Goal: Task Accomplishment & Management: Manage account settings

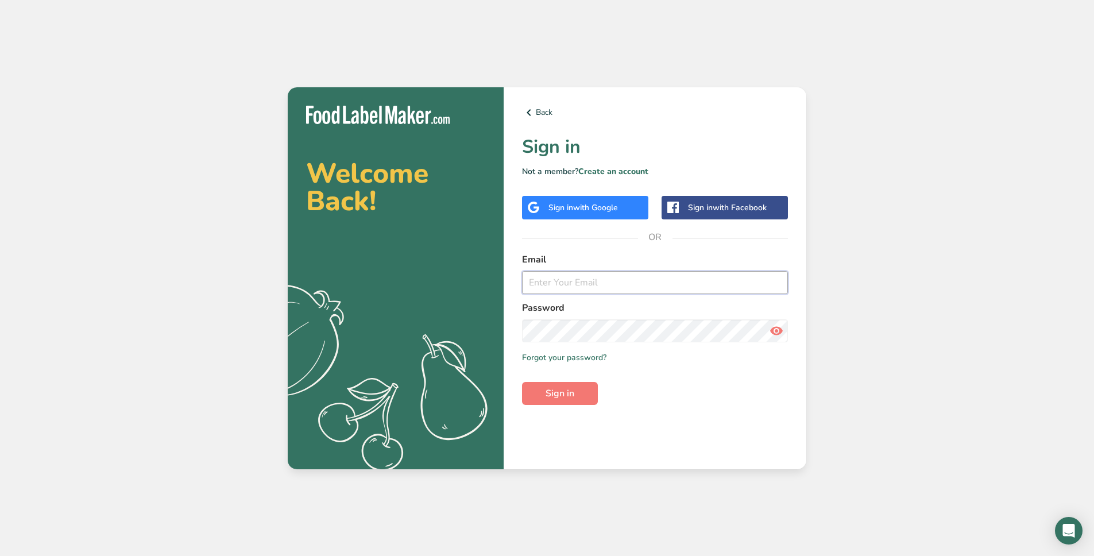
type input "[PERSON_NAME][EMAIL_ADDRESS][DOMAIN_NAME]"
click at [611, 249] on div "Back Sign in Not a member? Create an account Sign in with Google Sign in with F…" at bounding box center [655, 278] width 303 height 382
click at [568, 397] on span "Sign in" at bounding box center [560, 393] width 29 height 14
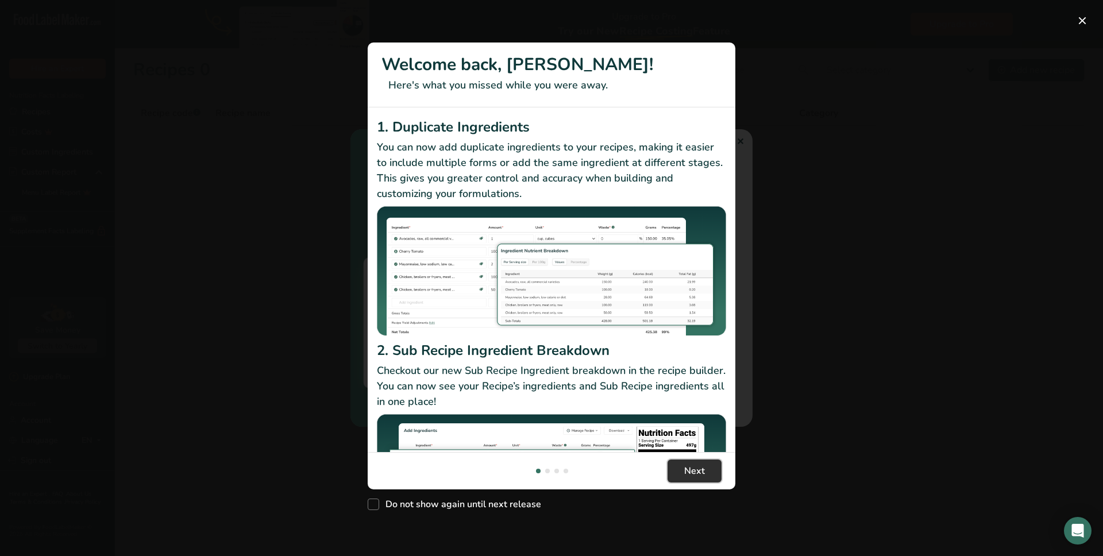
click at [700, 474] on span "Next" at bounding box center [694, 471] width 21 height 14
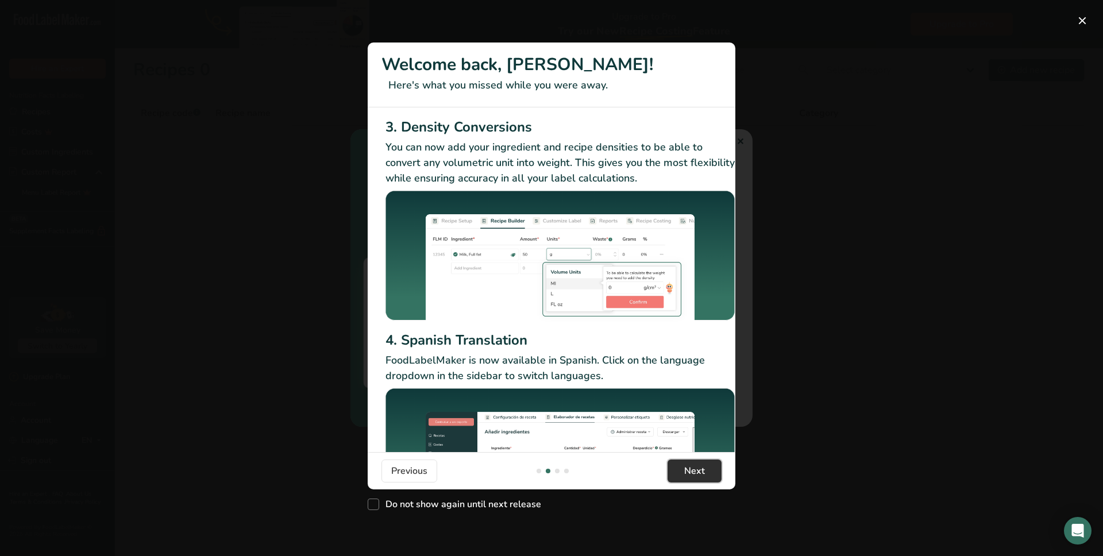
click at [698, 471] on span "Next" at bounding box center [694, 471] width 21 height 14
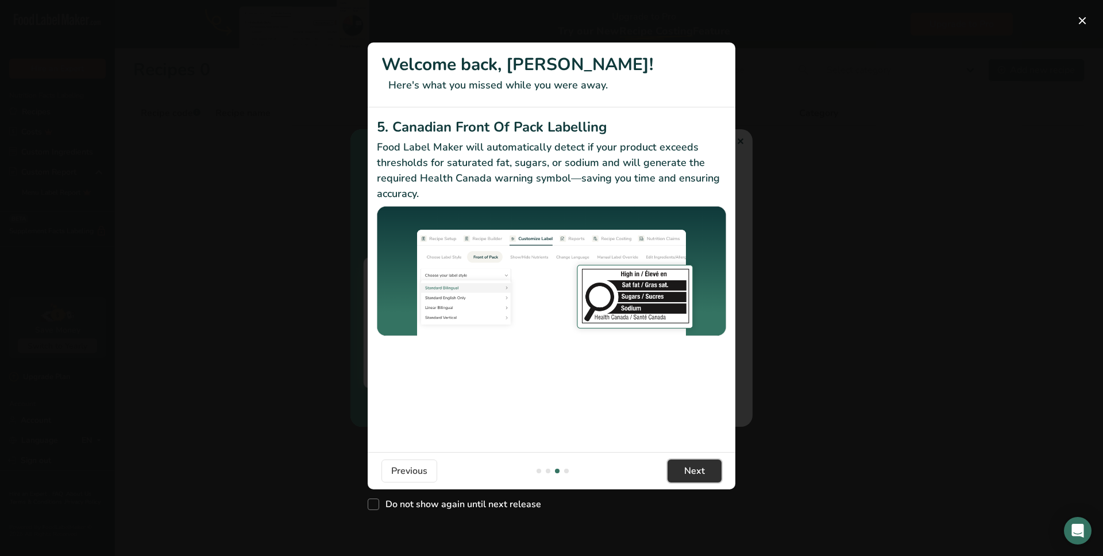
click at [698, 471] on span "Next" at bounding box center [694, 471] width 21 height 14
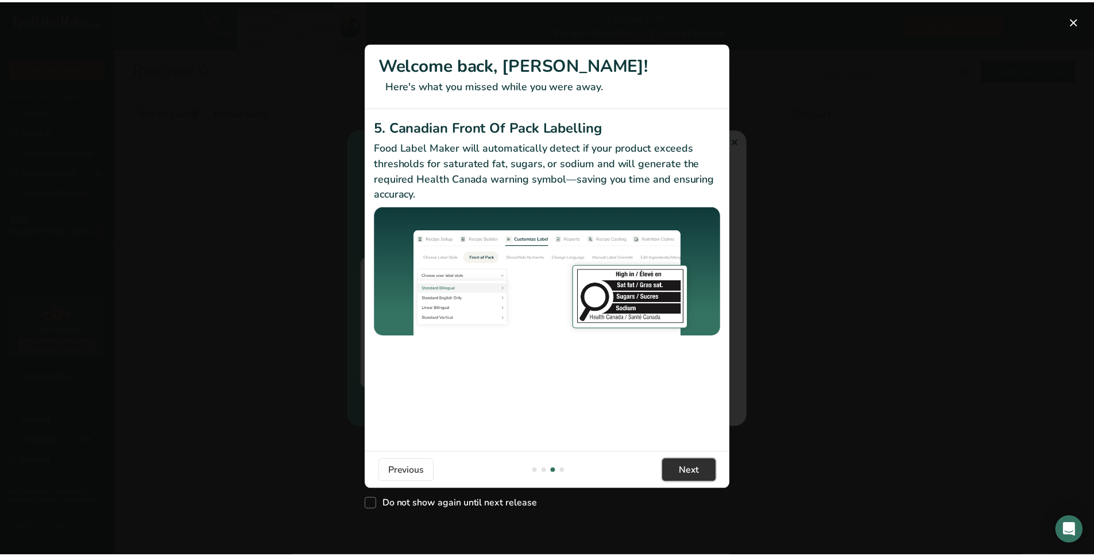
scroll to position [0, 1094]
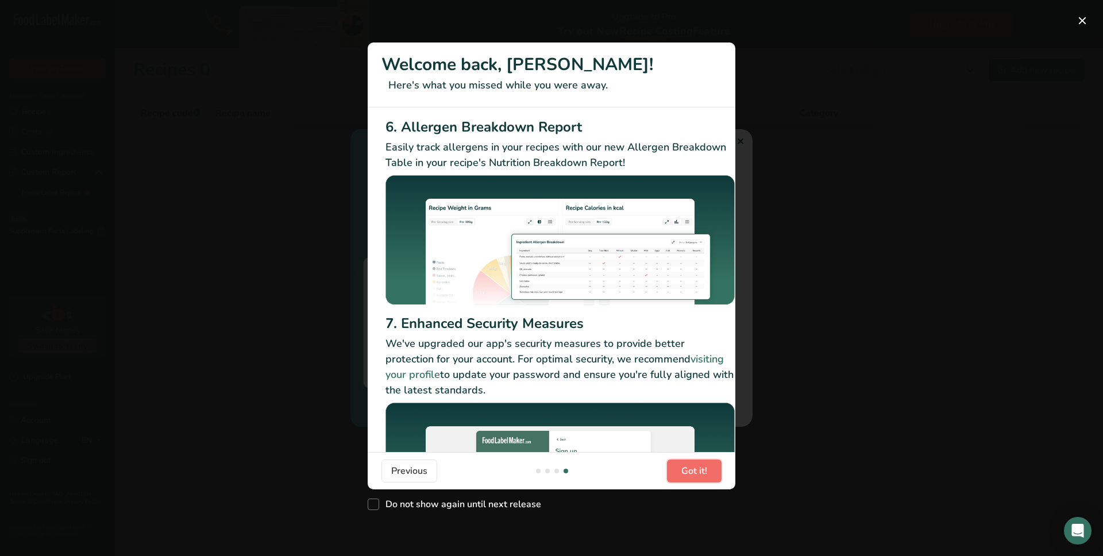
click at [698, 471] on span "Got it!" at bounding box center [694, 471] width 26 height 14
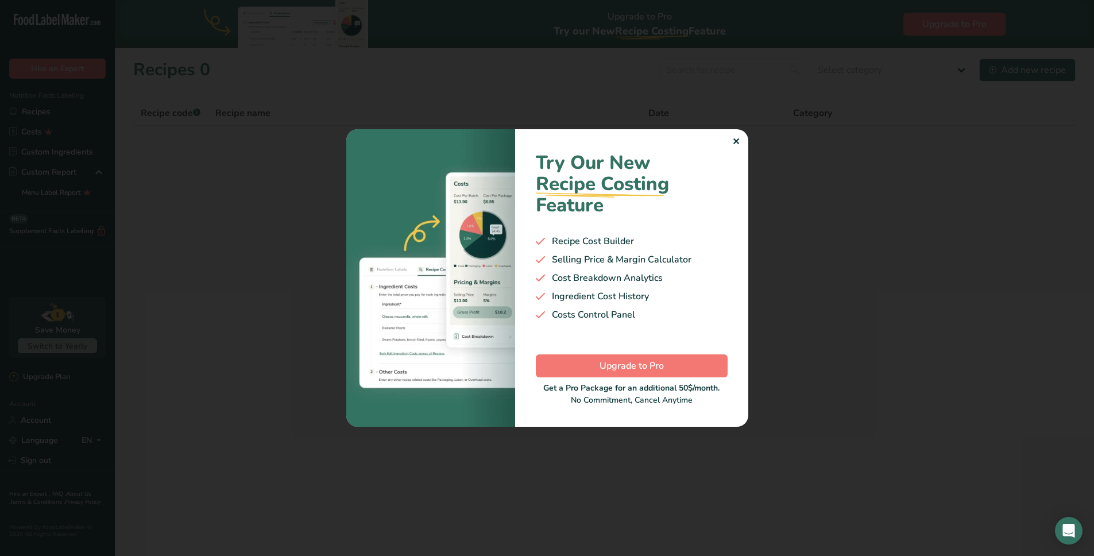
click at [733, 140] on div "✕" at bounding box center [735, 142] width 7 height 14
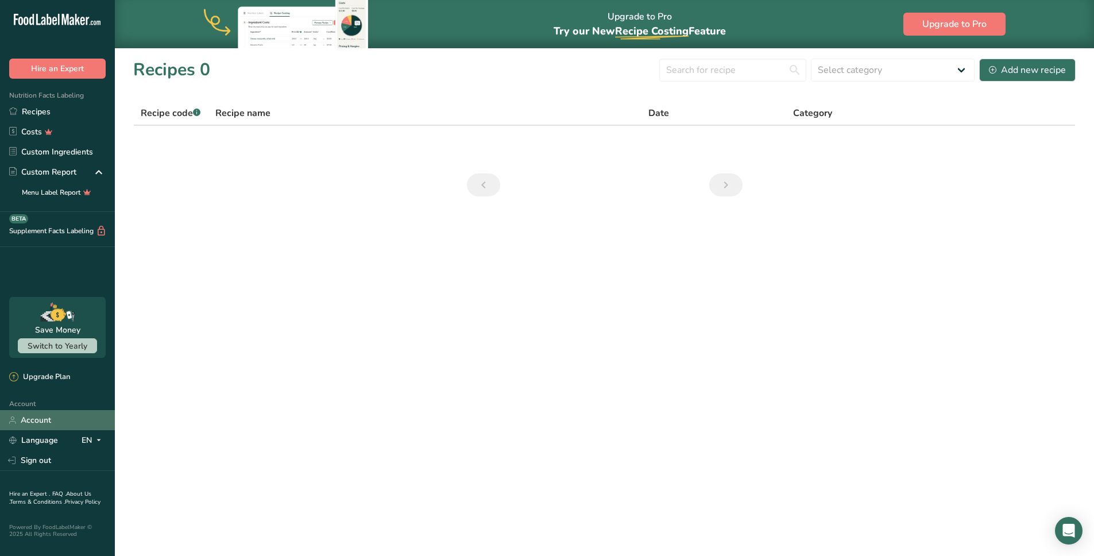
click at [67, 421] on link "Account" at bounding box center [57, 420] width 115 height 20
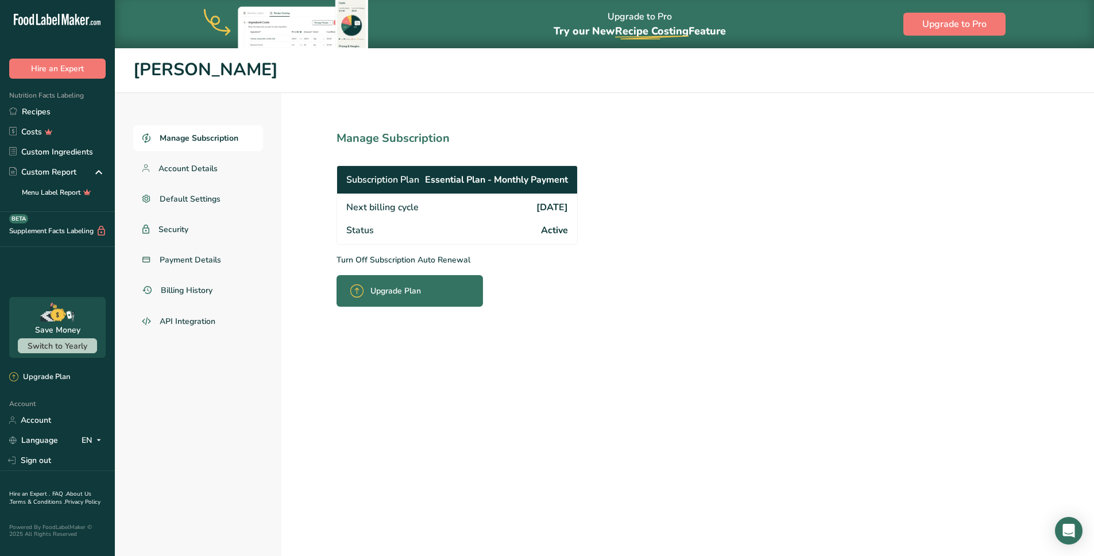
click at [371, 185] on span "Subscription Plan" at bounding box center [382, 180] width 73 height 14
click at [189, 135] on span "Manage Subscription" at bounding box center [199, 138] width 79 height 12
click at [358, 261] on p "Turn Off Subscription Auto Renewal" at bounding box center [483, 260] width 292 height 12
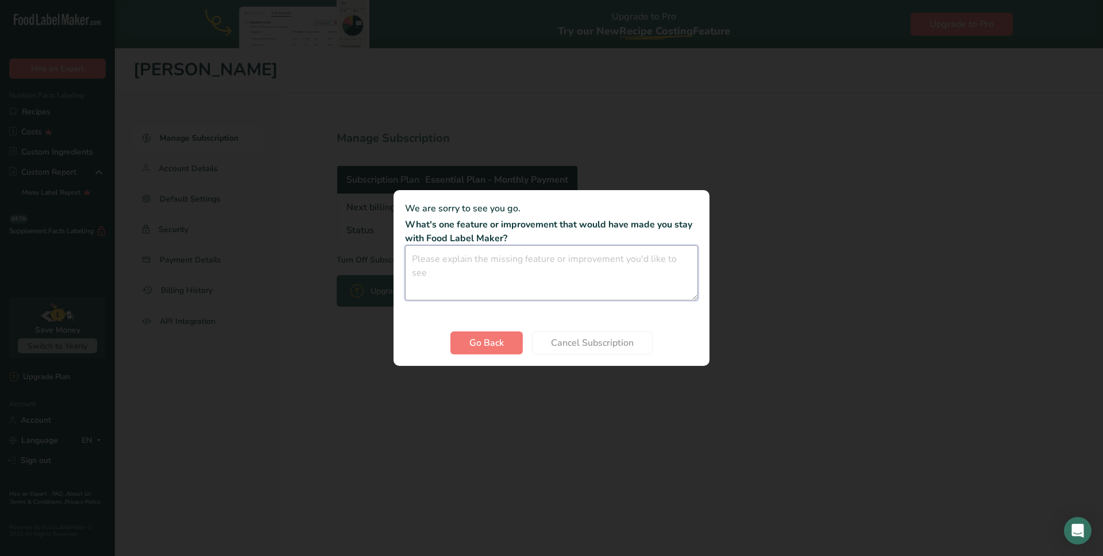
click at [542, 274] on textarea "Cancel subscription modal" at bounding box center [551, 272] width 293 height 55
type textarea "."
click at [587, 341] on span "Cancel Subscription" at bounding box center [592, 343] width 83 height 14
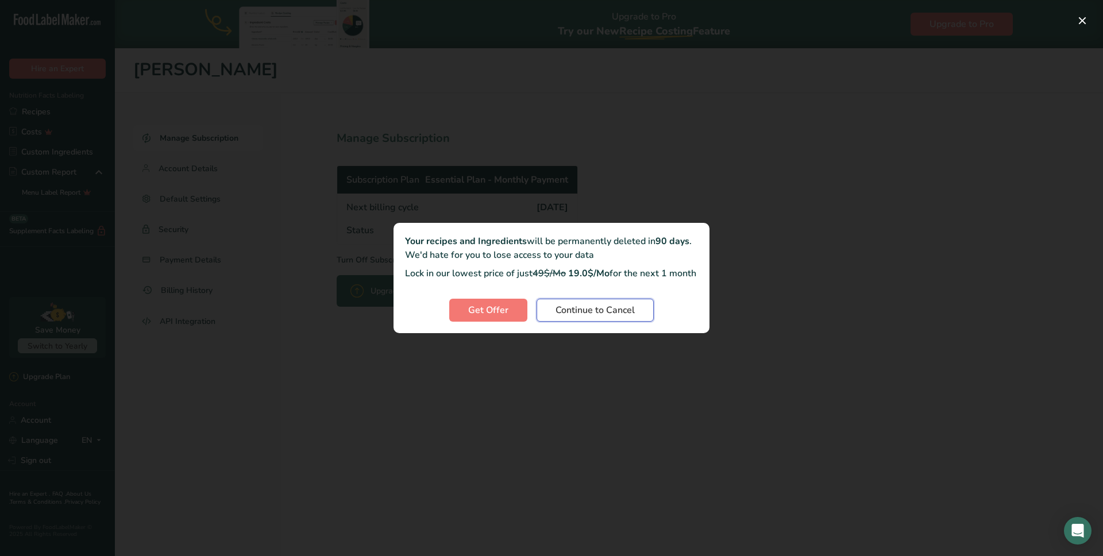
click at [591, 316] on span "Continue to Cancel" at bounding box center [594, 310] width 79 height 14
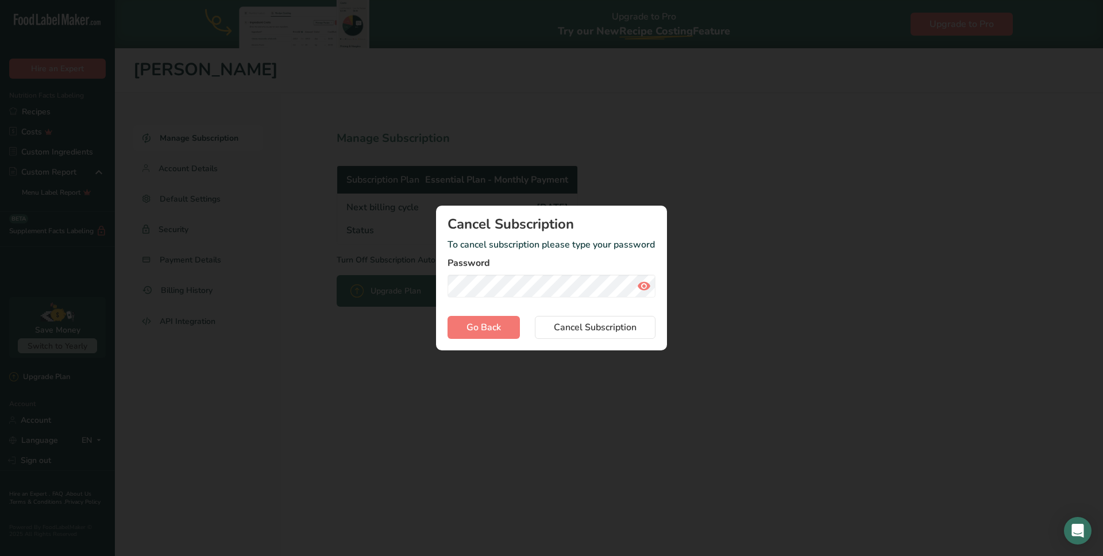
click at [523, 371] on div "Cancel subscription modal" at bounding box center [551, 278] width 1103 height 556
click at [579, 328] on span "Cancel Subscription" at bounding box center [595, 327] width 83 height 14
